Goal: Use online tool/utility: Utilize a website feature to perform a specific function

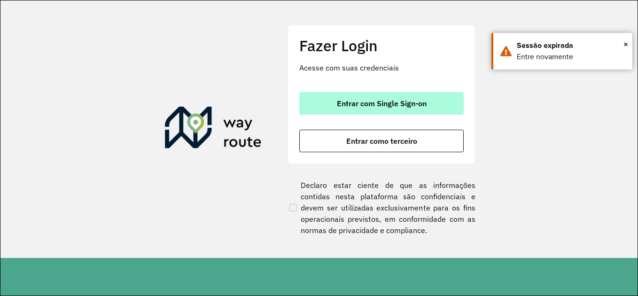
click at [386, 97] on button "Entrar com Single Sign-on" at bounding box center [381, 103] width 164 height 23
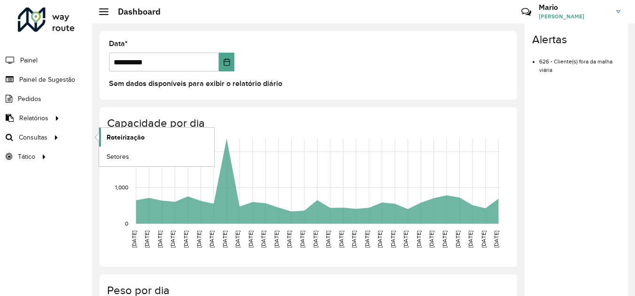
click at [119, 137] on span "Roteirização" at bounding box center [126, 138] width 38 height 10
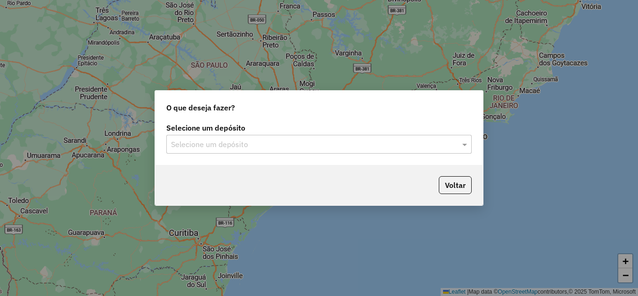
click at [284, 150] on div "Selecione um depósito" at bounding box center [318, 144] width 305 height 19
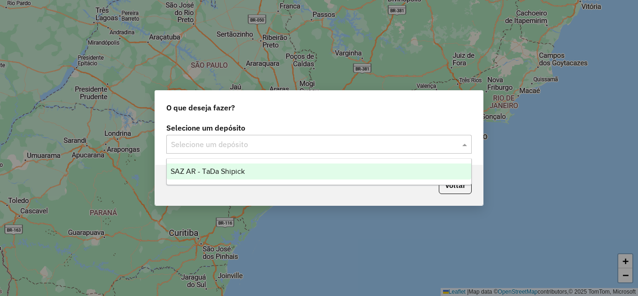
click at [210, 169] on span "SAZ AR - TaDa Shipick" at bounding box center [208, 171] width 74 height 8
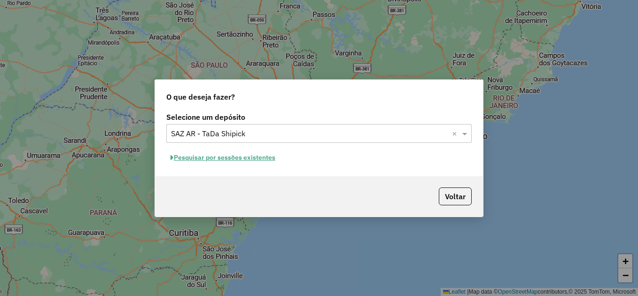
click at [222, 158] on button "Pesquisar por sessões existentes" at bounding box center [222, 157] width 113 height 15
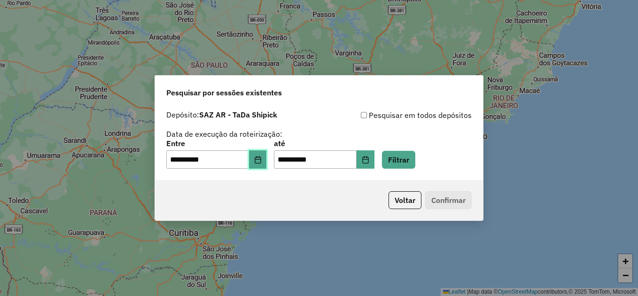
click at [261, 161] on icon "Choose Date" at bounding box center [258, 160] width 8 height 8
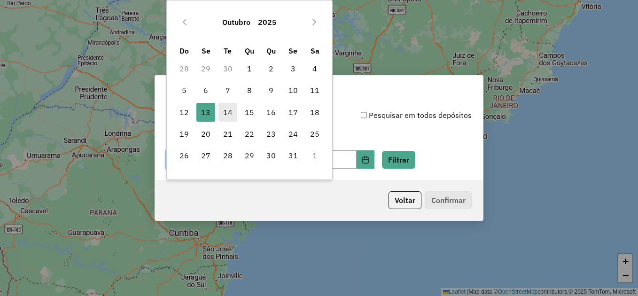
click at [226, 111] on span "14" at bounding box center [228, 112] width 19 height 19
type input "**********"
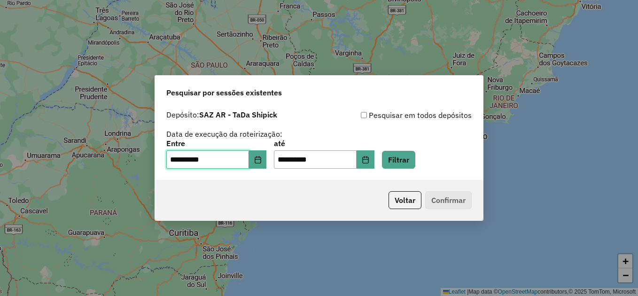
click at [226, 111] on span "14" at bounding box center [228, 112] width 19 height 19
click at [415, 157] on button "Filtrar" at bounding box center [398, 160] width 33 height 18
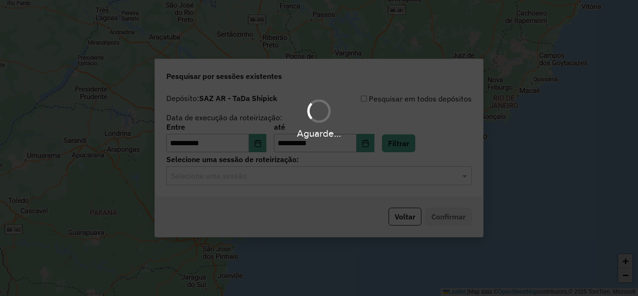
click at [206, 177] on hb-app "**********" at bounding box center [319, 148] width 638 height 296
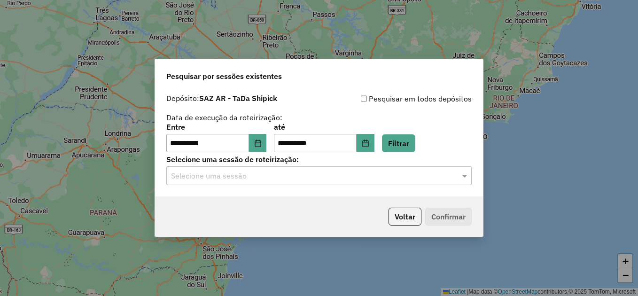
click at [206, 177] on input "text" at bounding box center [309, 176] width 277 height 11
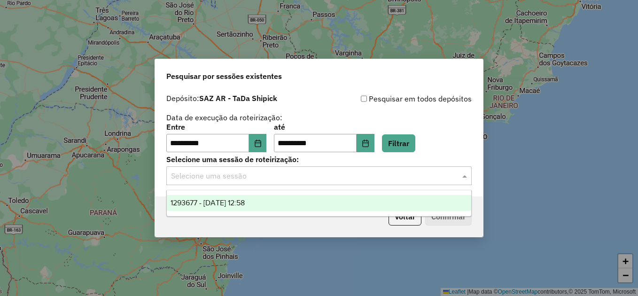
click at [217, 197] on div "1293677 - 14/10/2025 12:58" at bounding box center [319, 203] width 305 height 16
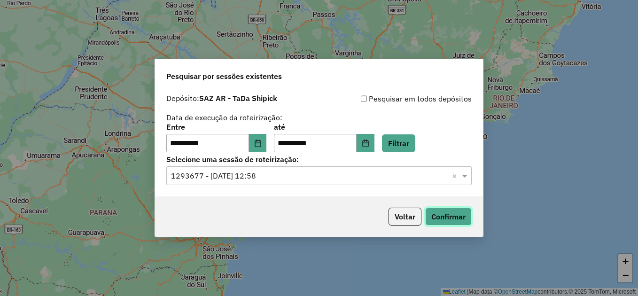
click at [430, 218] on button "Confirmar" at bounding box center [448, 217] width 47 height 18
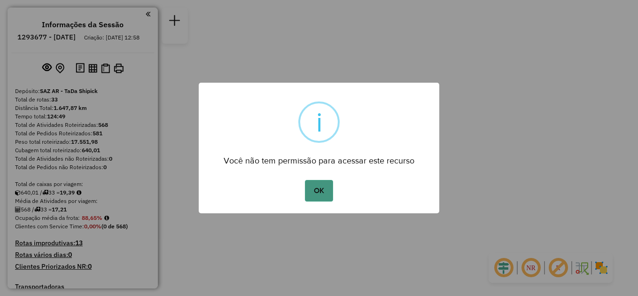
click at [324, 196] on button "OK" at bounding box center [319, 191] width 28 height 22
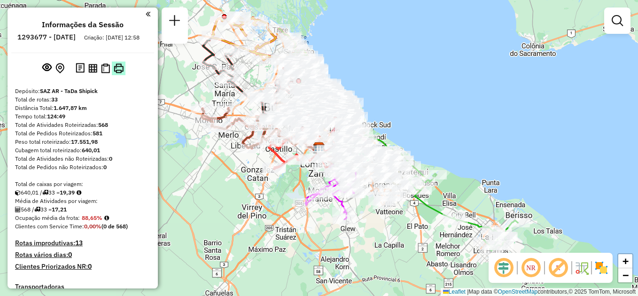
click at [118, 73] on img at bounding box center [119, 68] width 10 height 10
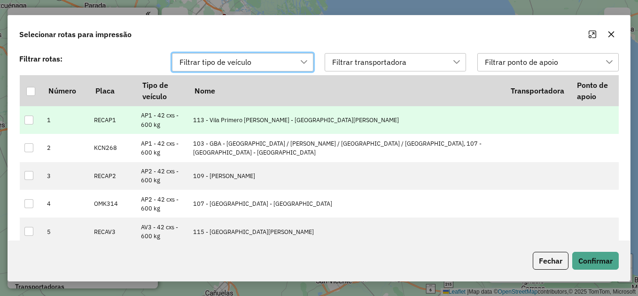
scroll to position [7, 43]
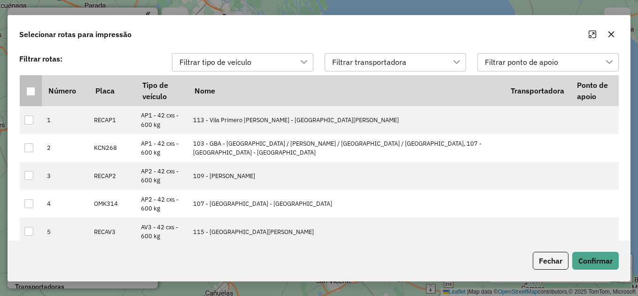
click at [29, 94] on div at bounding box center [30, 91] width 9 height 9
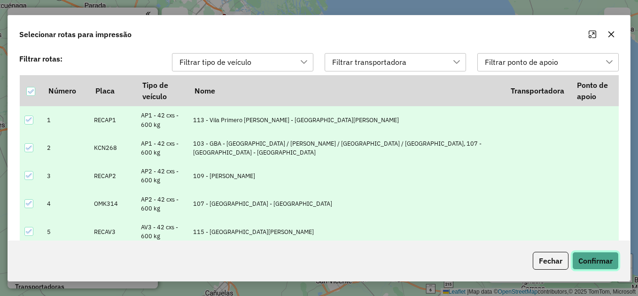
click at [598, 262] on button "Confirmar" at bounding box center [595, 261] width 47 height 18
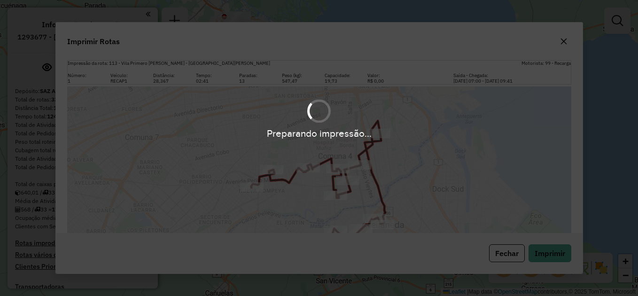
scroll to position [47, 0]
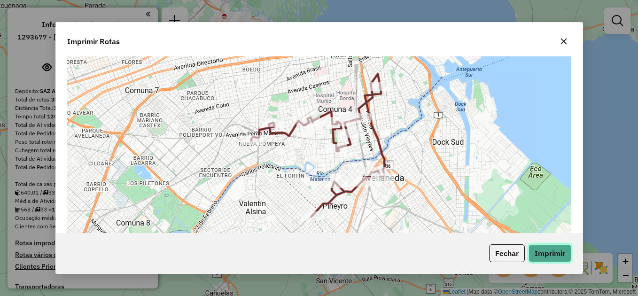
click at [542, 250] on button "Imprimir" at bounding box center [550, 253] width 43 height 18
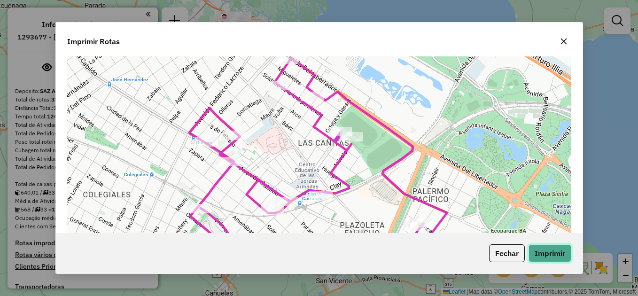
scroll to position [1175, 0]
click at [348, 138] on icon at bounding box center [318, 155] width 258 height 197
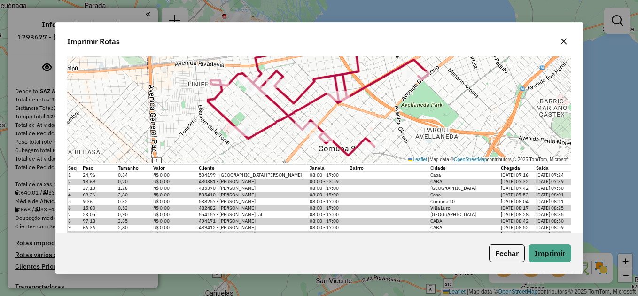
scroll to position [5264, 0]
